Goal: Find specific page/section: Find specific page/section

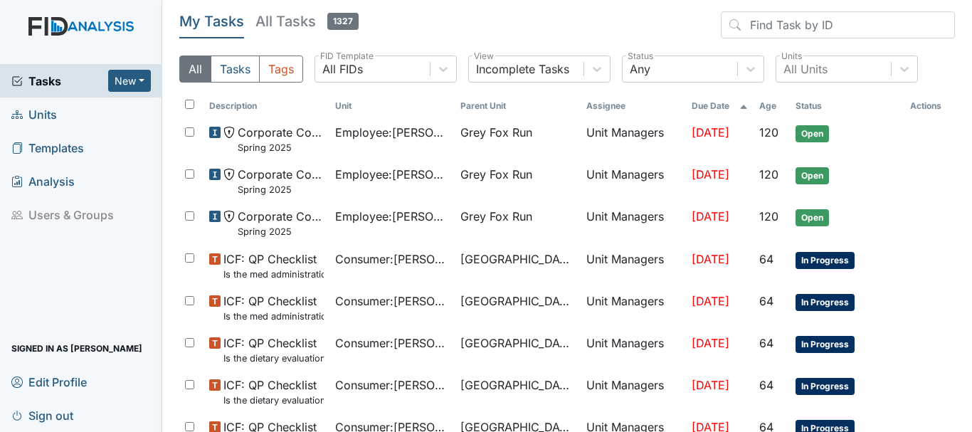
click at [70, 114] on link "Units" at bounding box center [81, 113] width 162 height 33
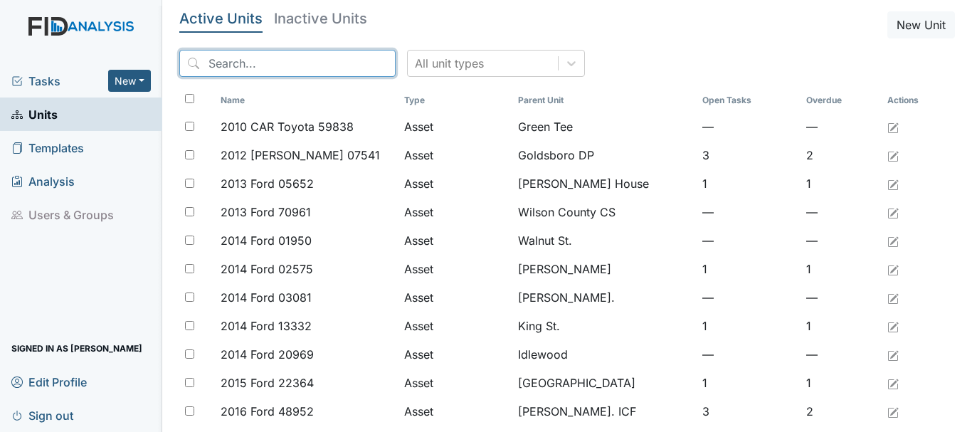
click at [277, 64] on input "search" at bounding box center [287, 63] width 216 height 27
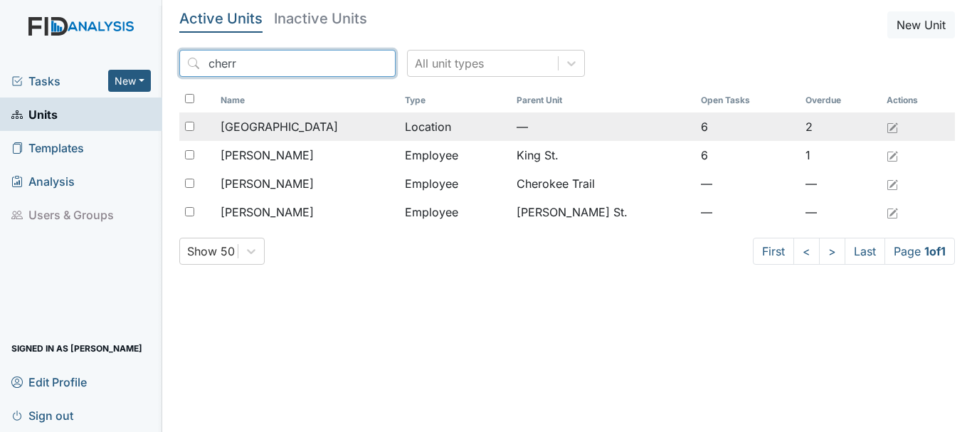
type input "cherr"
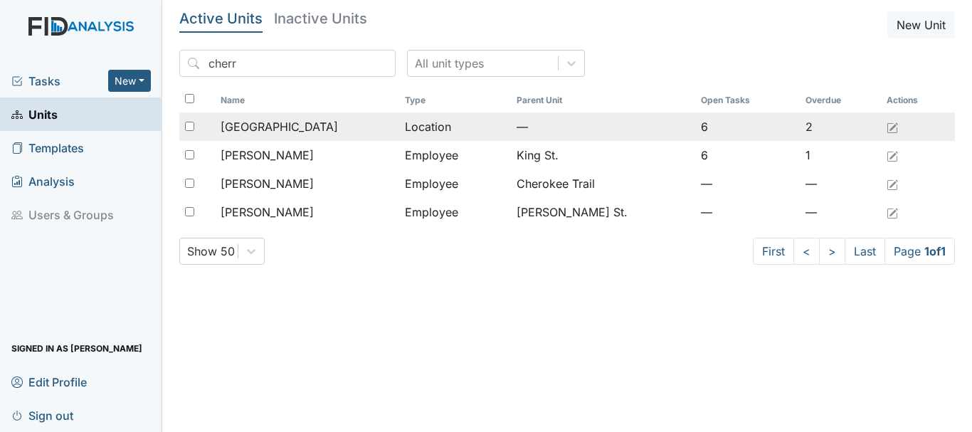
click at [282, 122] on span "[GEOGRAPHIC_DATA]" at bounding box center [279, 126] width 117 height 17
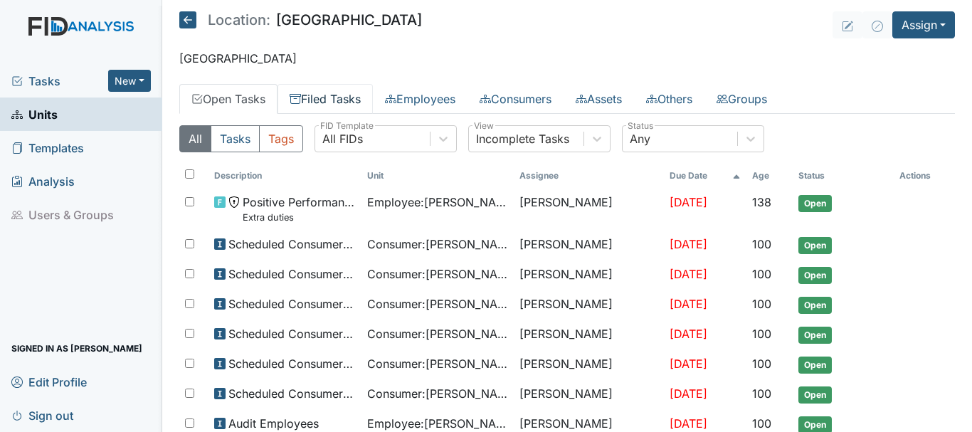
click at [336, 100] on link "Filed Tasks" at bounding box center [324, 99] width 95 height 30
